Goal: Information Seeking & Learning: Learn about a topic

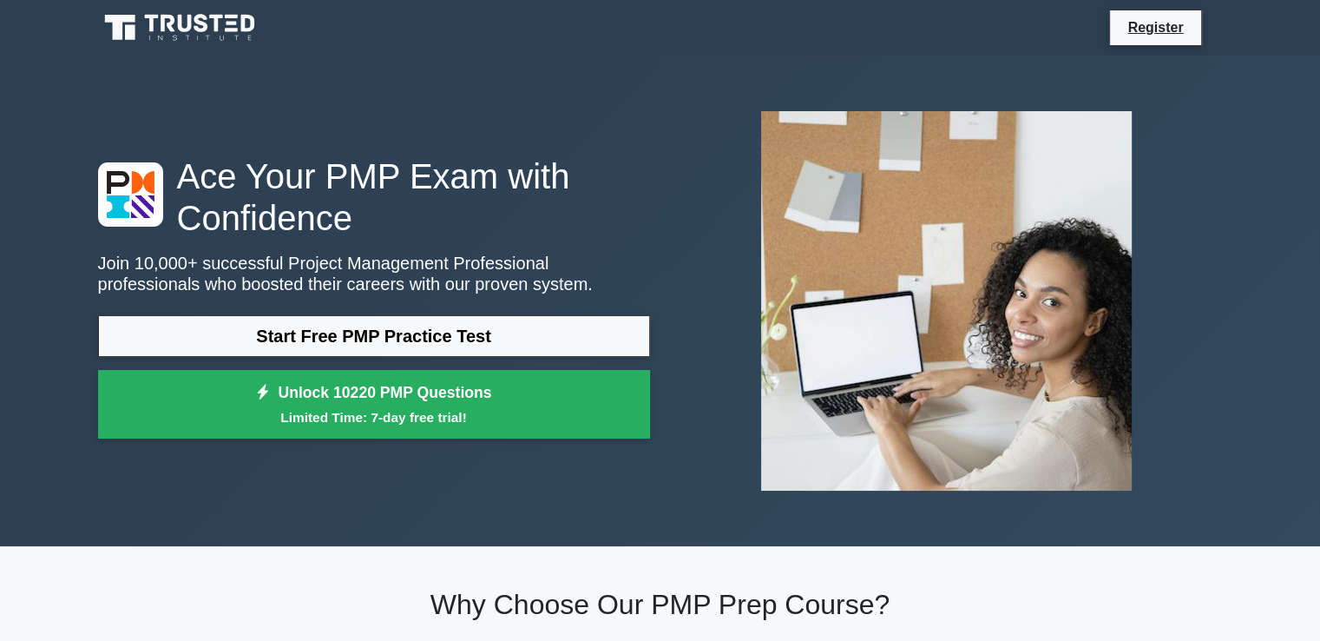
click at [491, 343] on link "Start Free PMP Practice Test" at bounding box center [374, 336] width 552 height 42
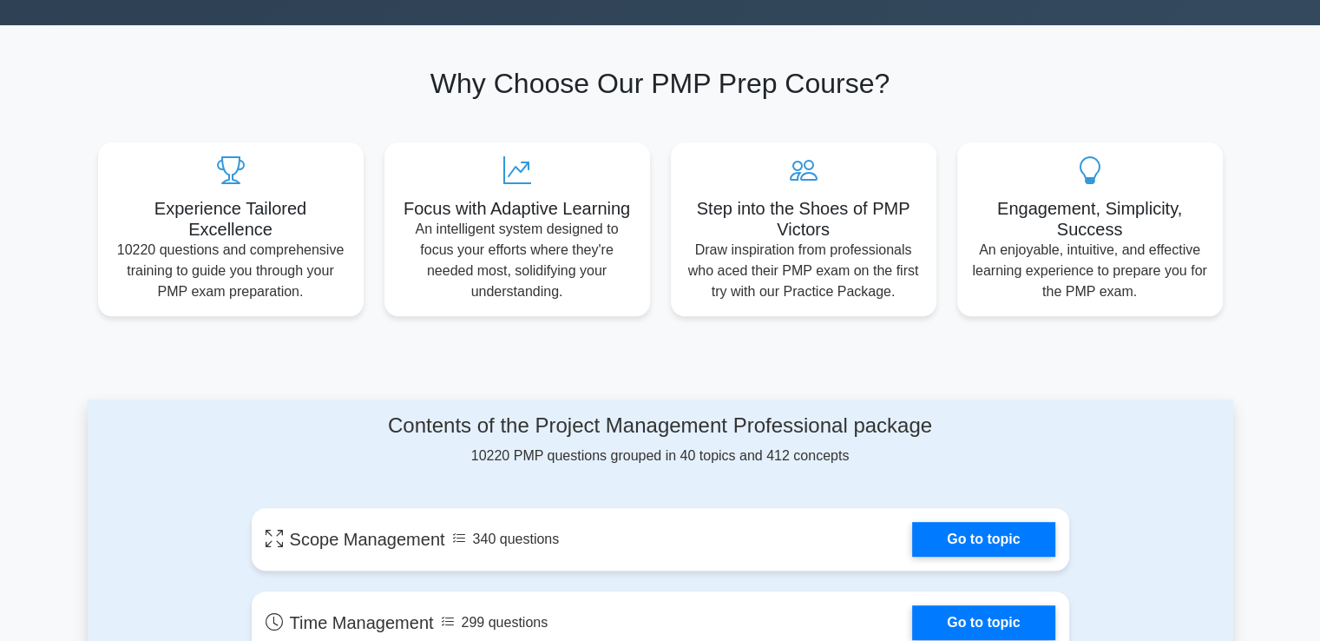
scroll to position [781, 0]
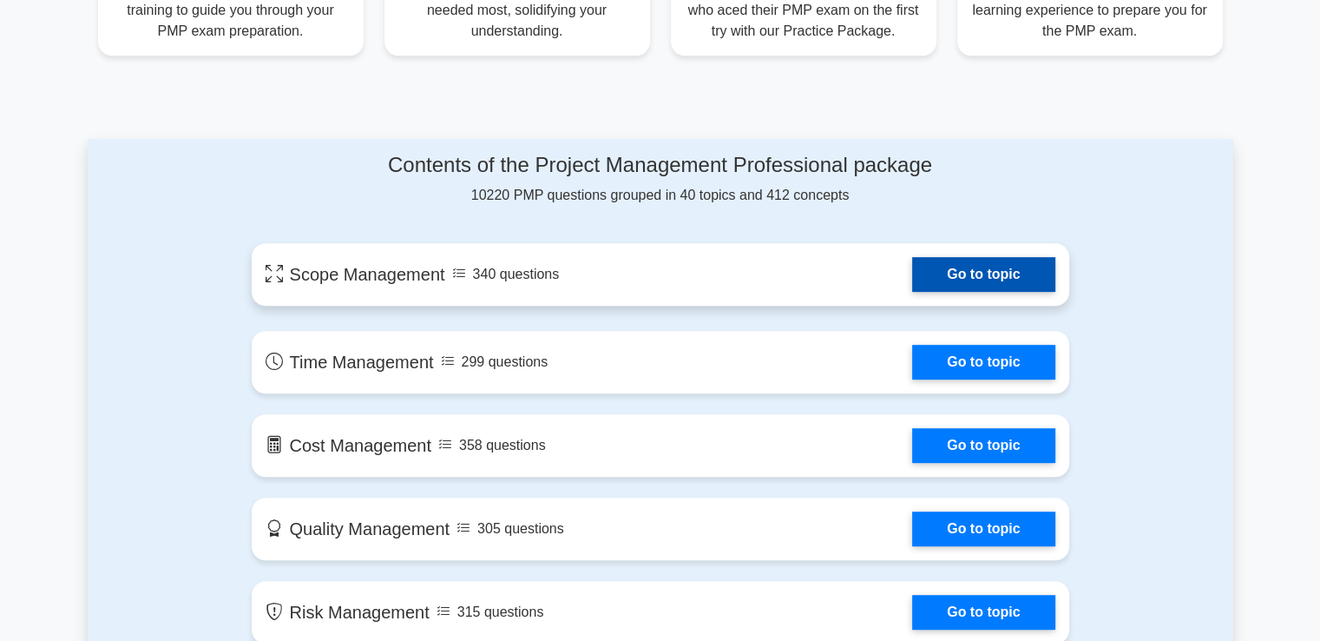
click at [1011, 280] on link "Go to topic" at bounding box center [983, 274] width 142 height 35
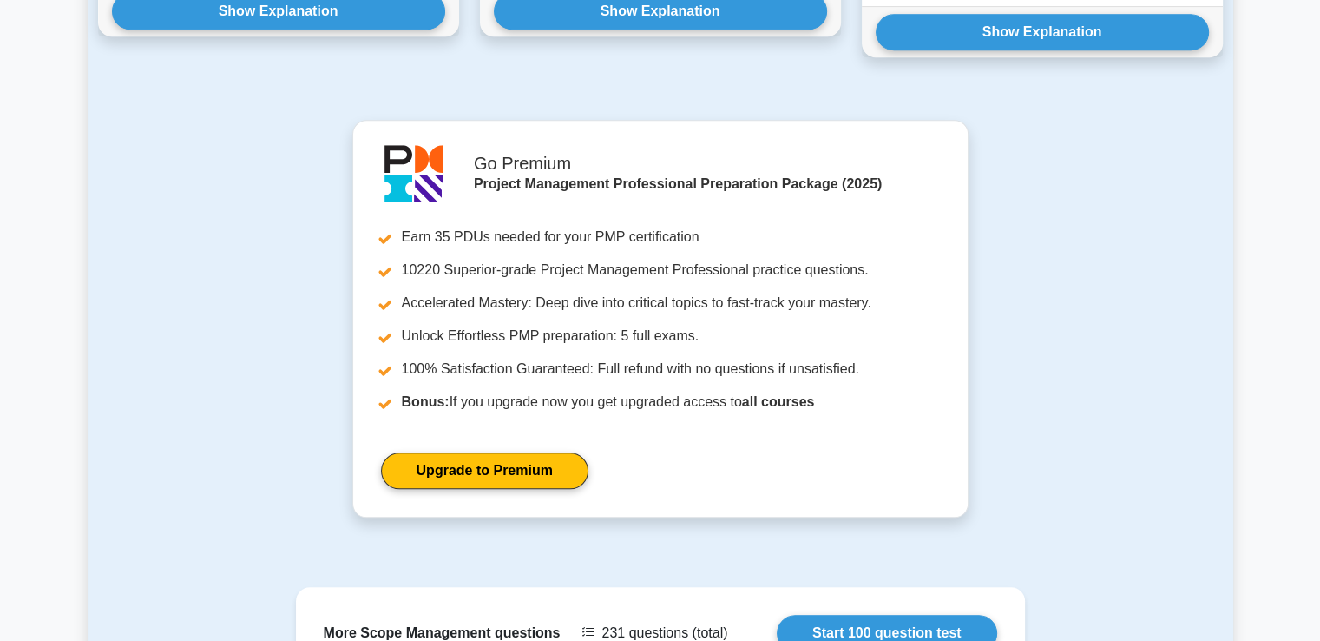
scroll to position [1765, 0]
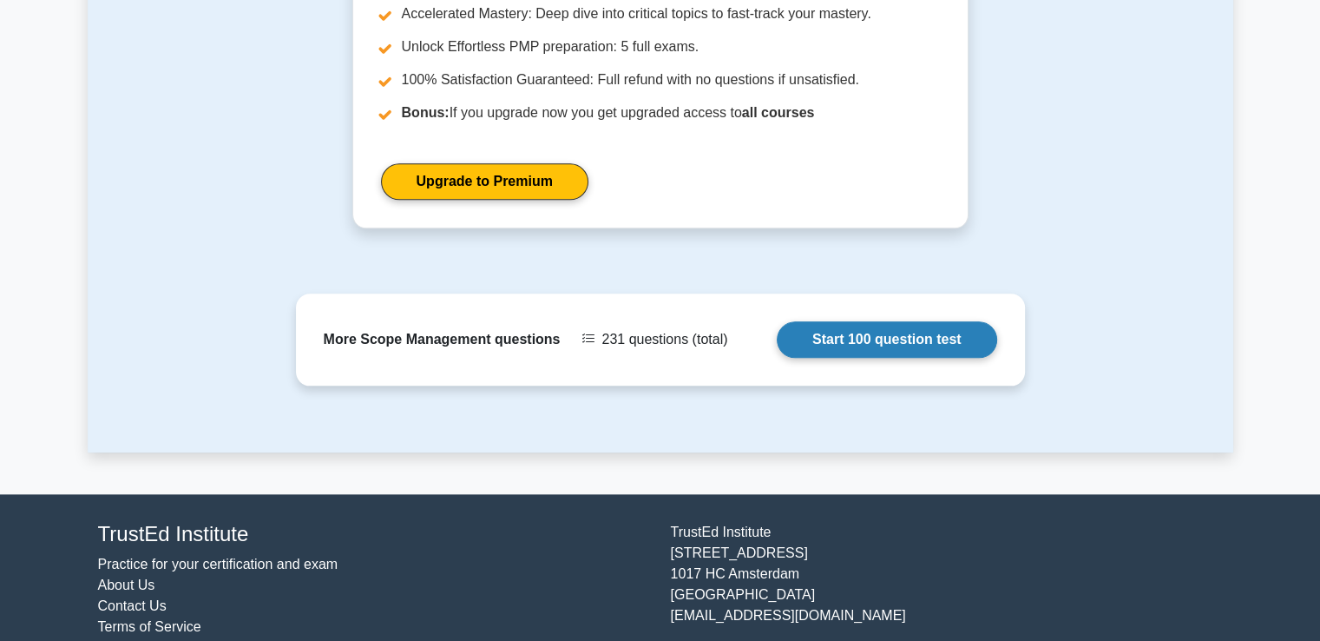
click at [950, 321] on link "Start 100 question test" at bounding box center [887, 339] width 221 height 36
